Goal: Transaction & Acquisition: Obtain resource

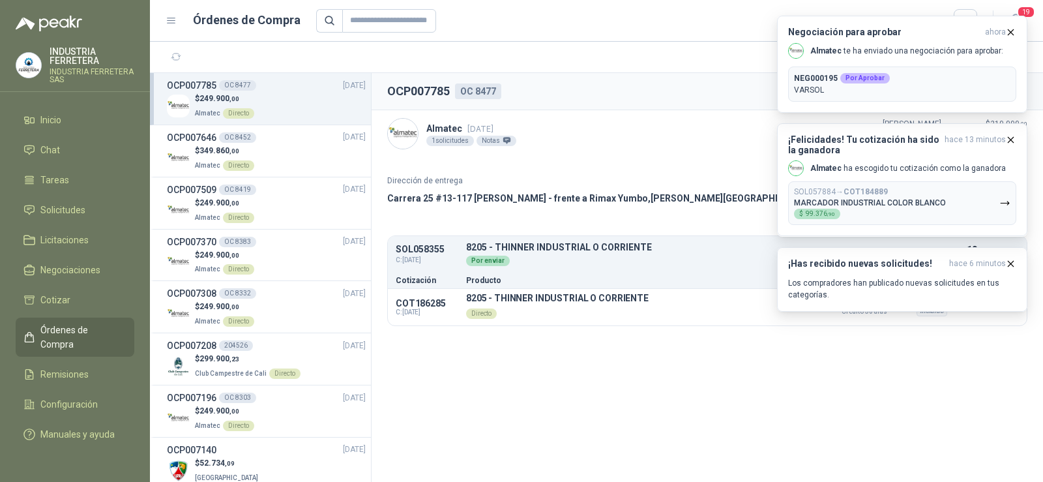
click at [77, 328] on span "Órdenes de Compra" at bounding box center [80, 337] width 81 height 29
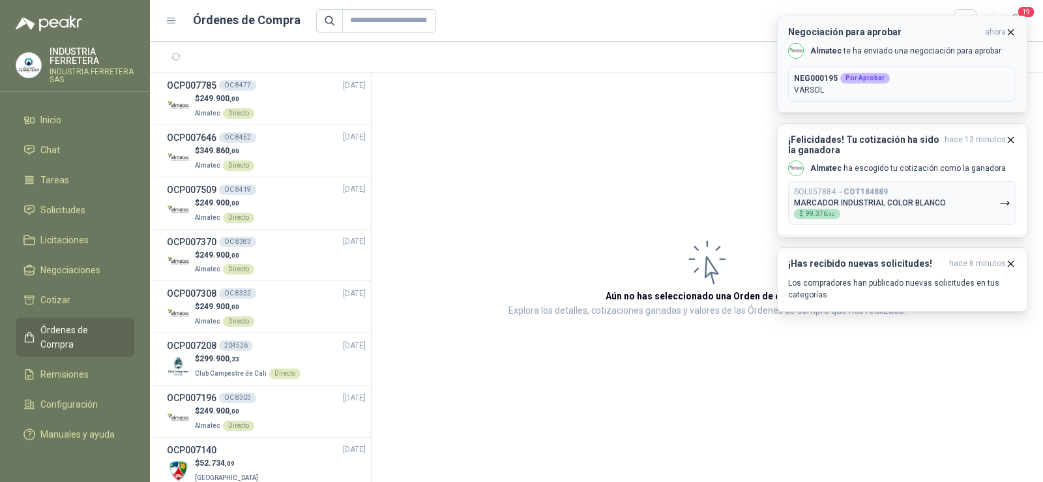
click at [905, 79] on p "NEG000195 Por Aprobar" at bounding box center [902, 78] width 216 height 12
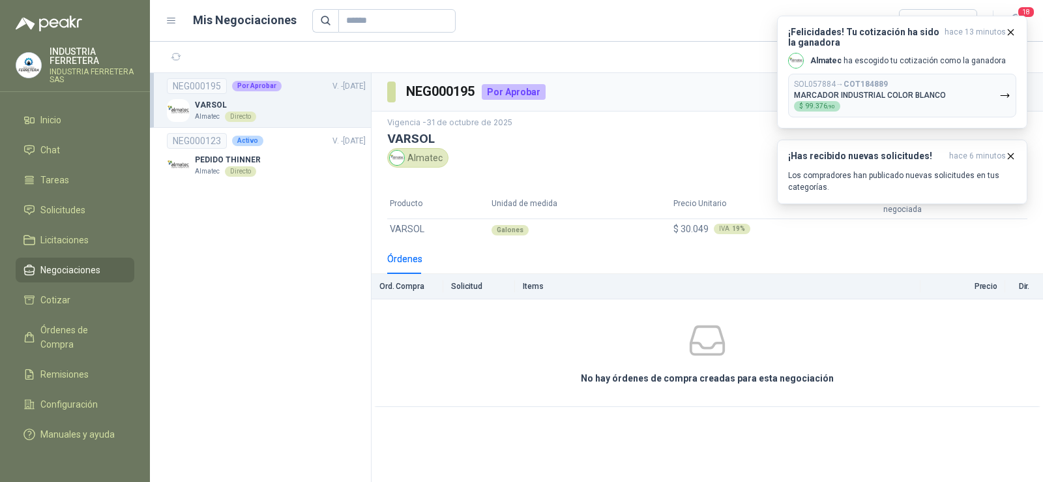
click at [281, 106] on div "VARSOL Almatec Directo" at bounding box center [266, 110] width 199 height 23
click at [1011, 31] on icon "button" at bounding box center [1010, 31] width 5 height 5
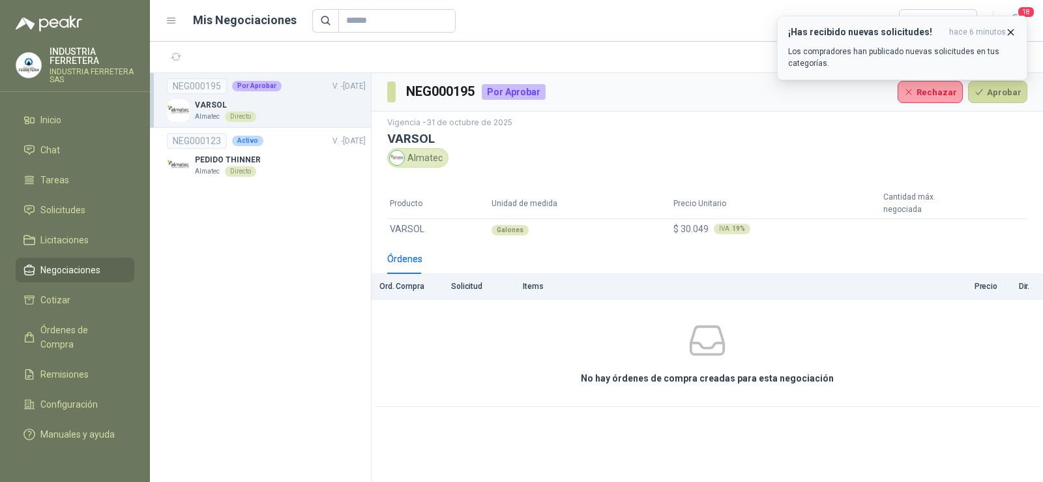
click at [1011, 30] on icon "button" at bounding box center [1010, 32] width 11 height 11
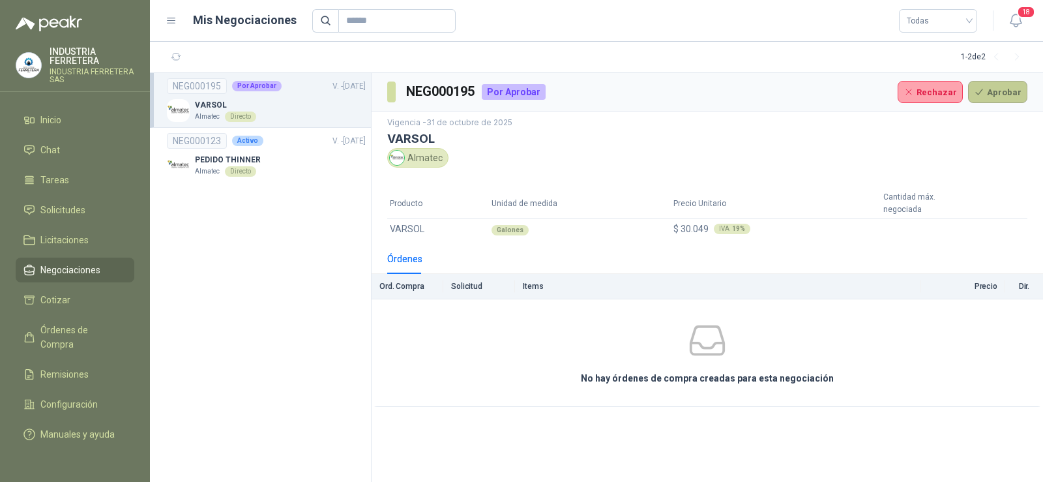
click at [992, 94] on button "Aprobar" at bounding box center [997, 92] width 59 height 22
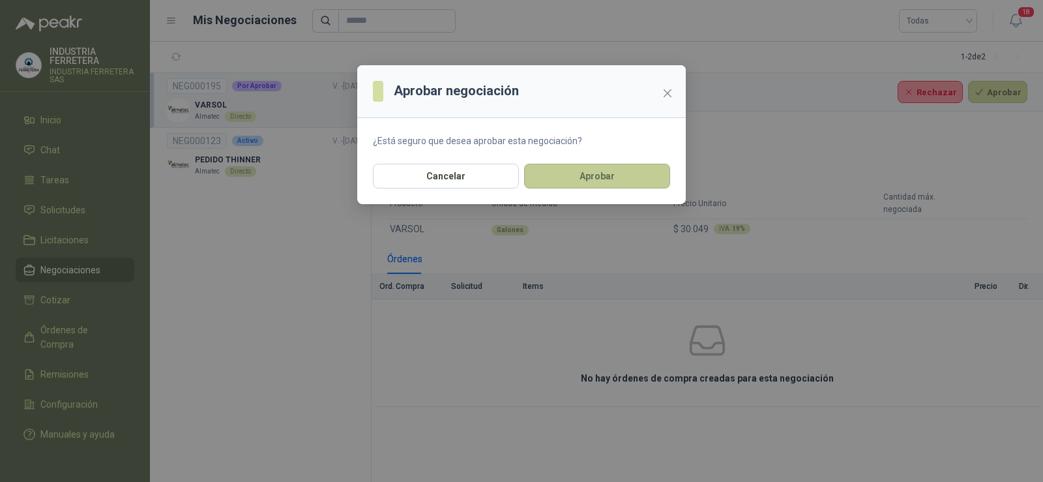
click at [592, 180] on button "Aprobar" at bounding box center [597, 176] width 146 height 25
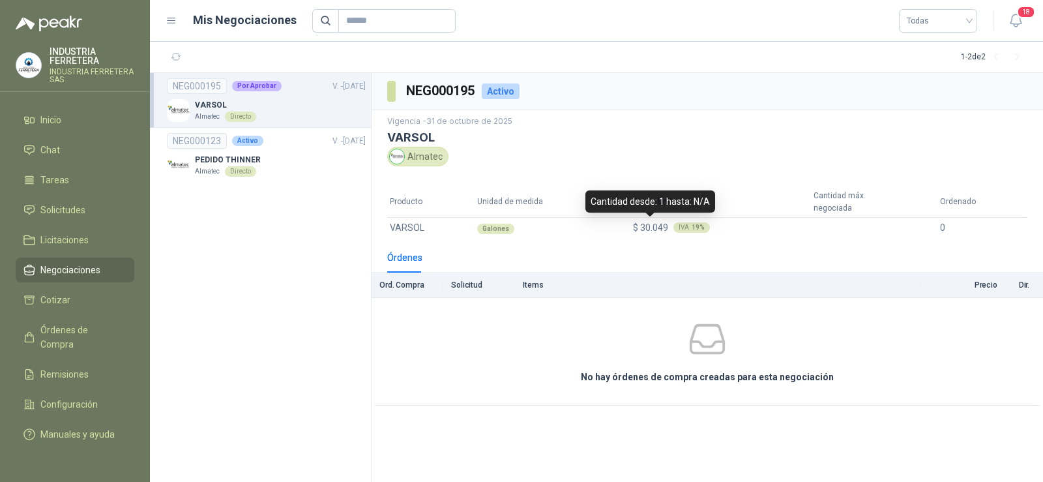
click at [647, 234] on span "$ 30.049" at bounding box center [650, 227] width 35 height 14
click at [664, 226] on span "$ 30.049" at bounding box center [650, 227] width 35 height 10
click at [64, 270] on span "Negociaciones" at bounding box center [70, 270] width 60 height 14
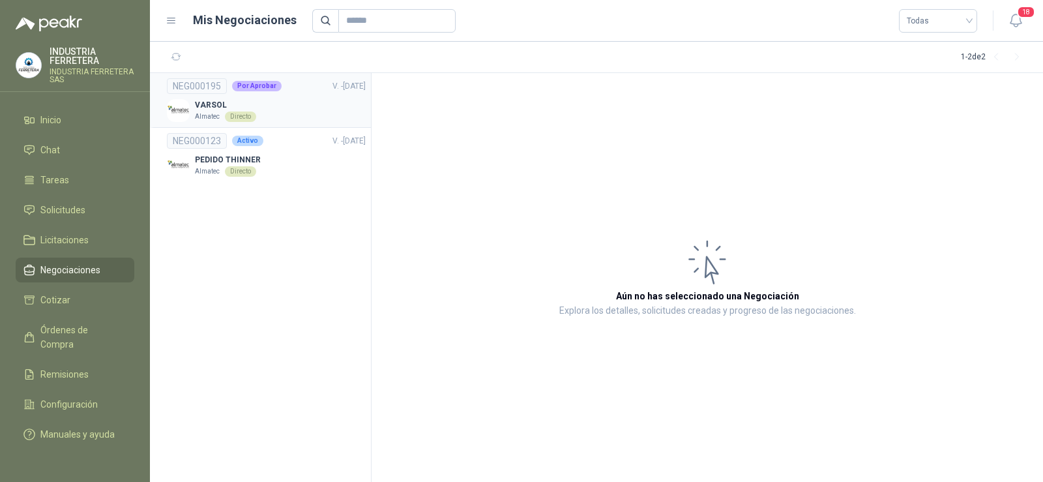
click at [291, 111] on div "VARSOL Almatec Directo" at bounding box center [266, 110] width 199 height 23
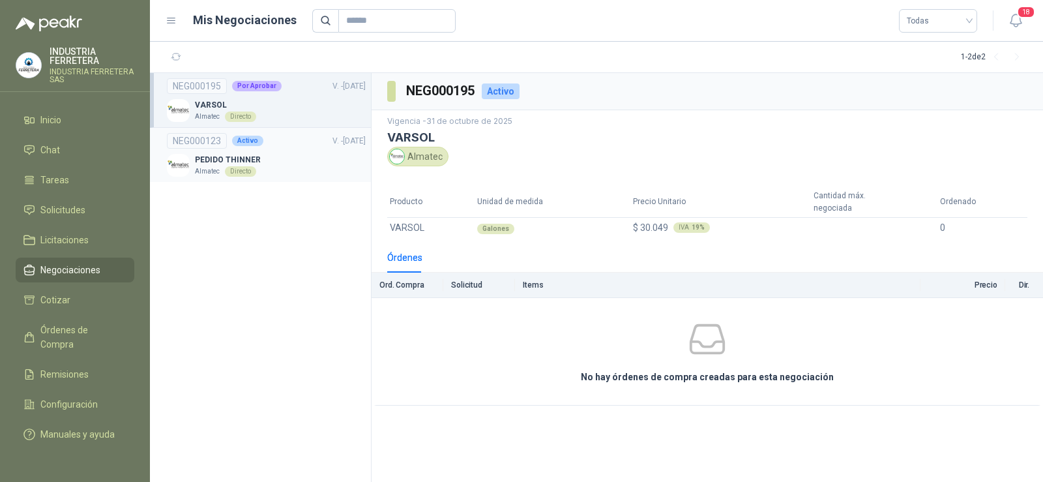
click at [304, 151] on link "NEG000123 Activo V. - [DATE] PEDIDO THINNER Almatec Directo" at bounding box center [266, 155] width 199 height 44
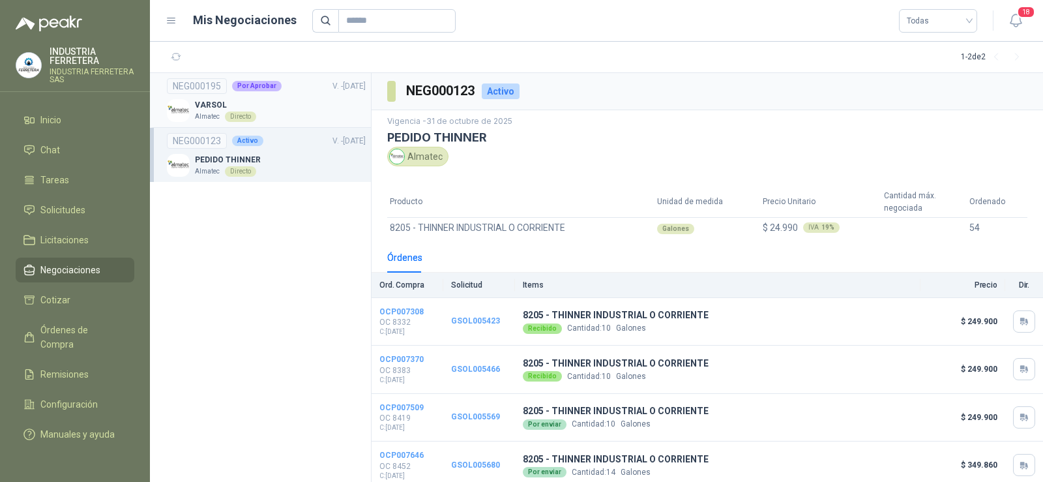
click at [267, 95] on link "NEG000195 Por Aprobar V. - [DATE] VARSOL Almatec Directo" at bounding box center [266, 100] width 199 height 44
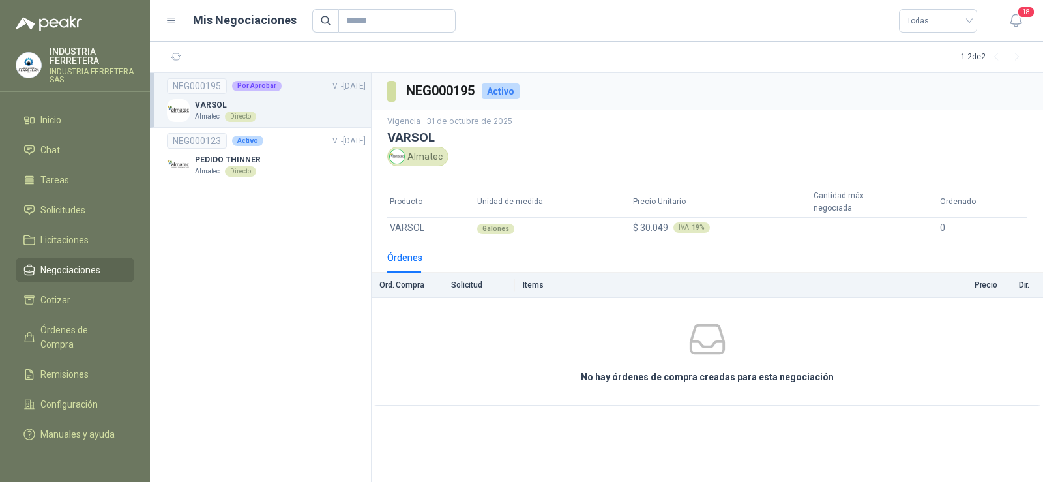
click at [79, 267] on span "Negociaciones" at bounding box center [70, 270] width 60 height 14
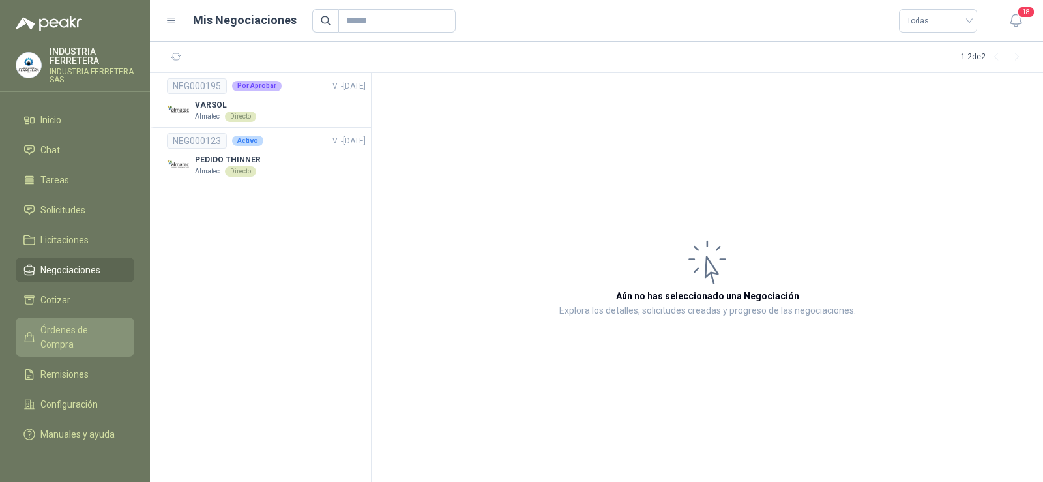
click at [76, 325] on span "Órdenes de Compra" at bounding box center [80, 337] width 81 height 29
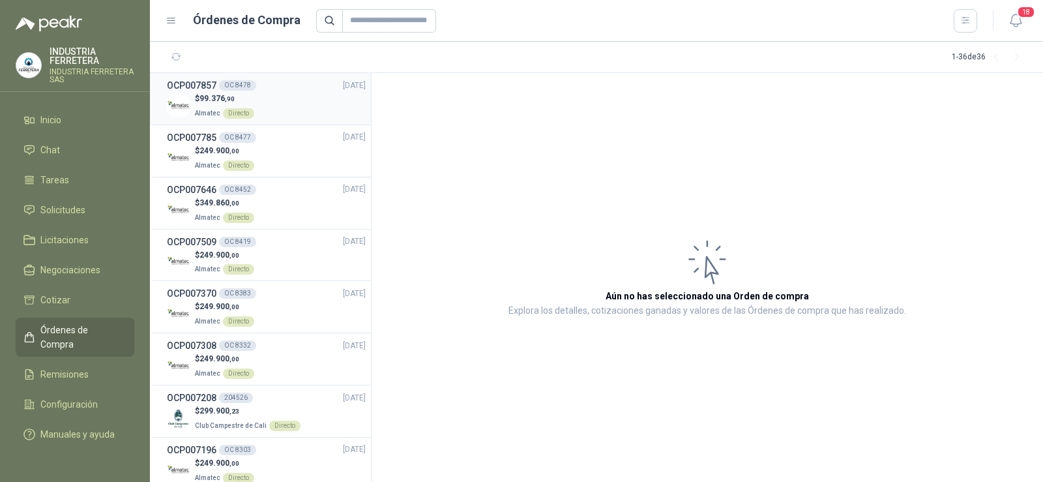
click at [257, 113] on div "$ 99.376 ,90 Almatec Directo" at bounding box center [266, 106] width 199 height 27
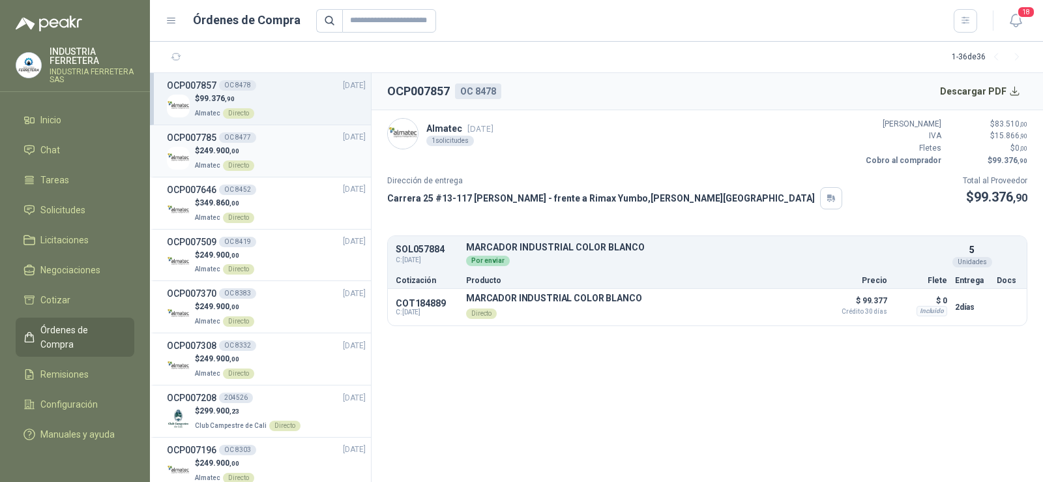
click at [253, 156] on div "$ 249.900 ,00 Almatec Directo" at bounding box center [266, 158] width 199 height 27
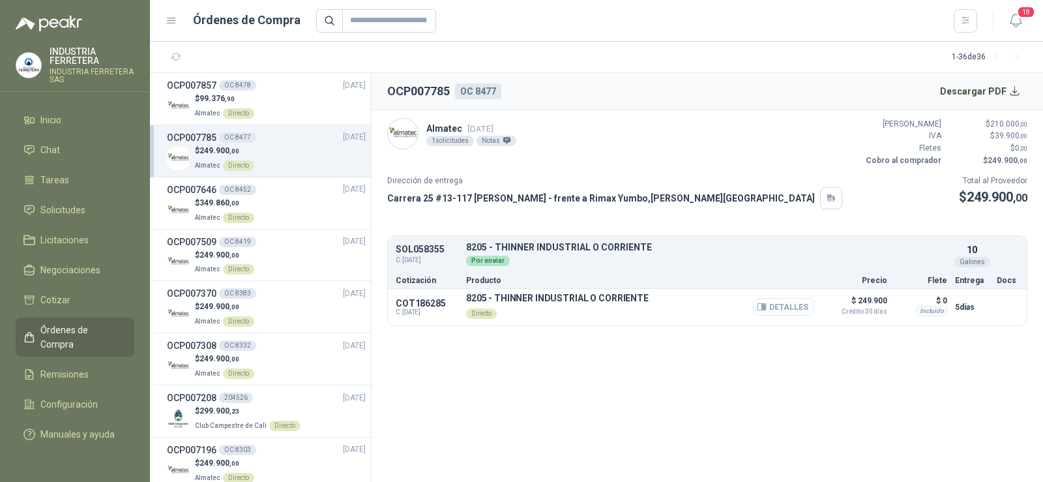
click at [780, 308] on button "Detalles" at bounding box center [783, 307] width 61 height 18
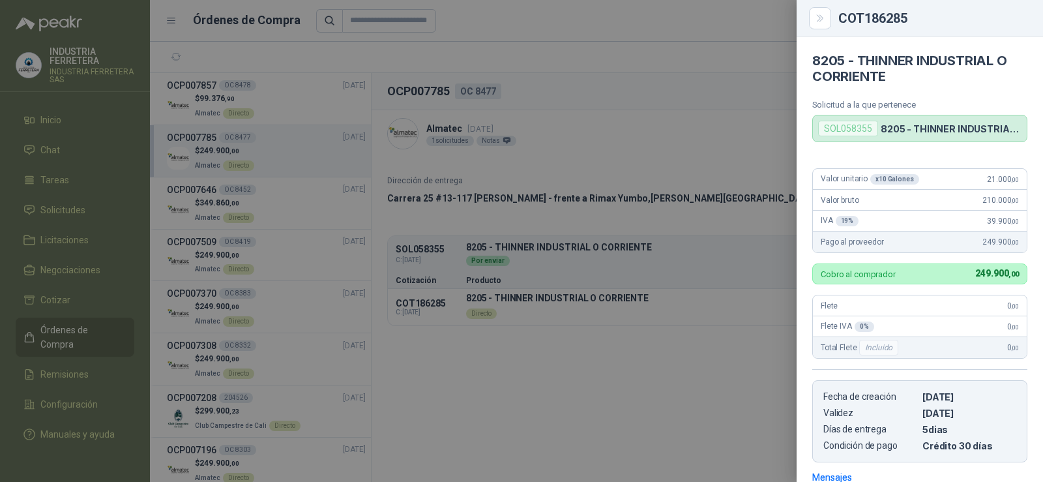
click at [763, 144] on div at bounding box center [521, 241] width 1043 height 482
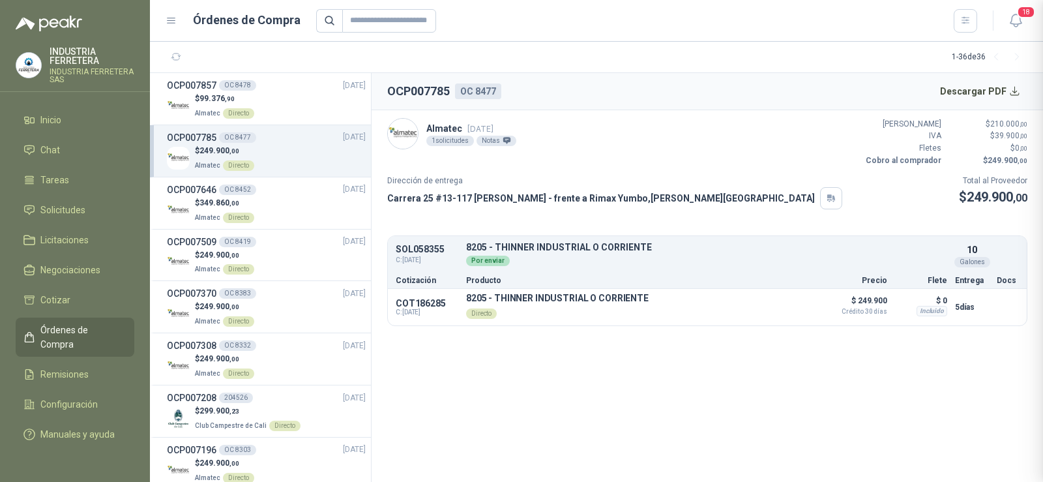
scroll to position [197, 0]
click at [216, 106] on p "Almatec Directo" at bounding box center [224, 112] width 59 height 14
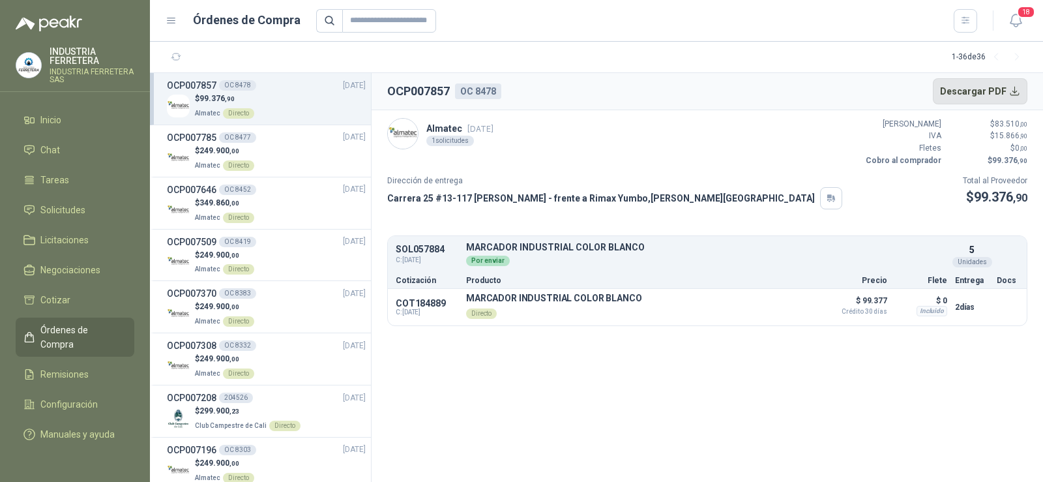
click at [979, 87] on button "Descargar PDF" at bounding box center [979, 91] width 95 height 26
